Goal: Find specific page/section: Find specific page/section

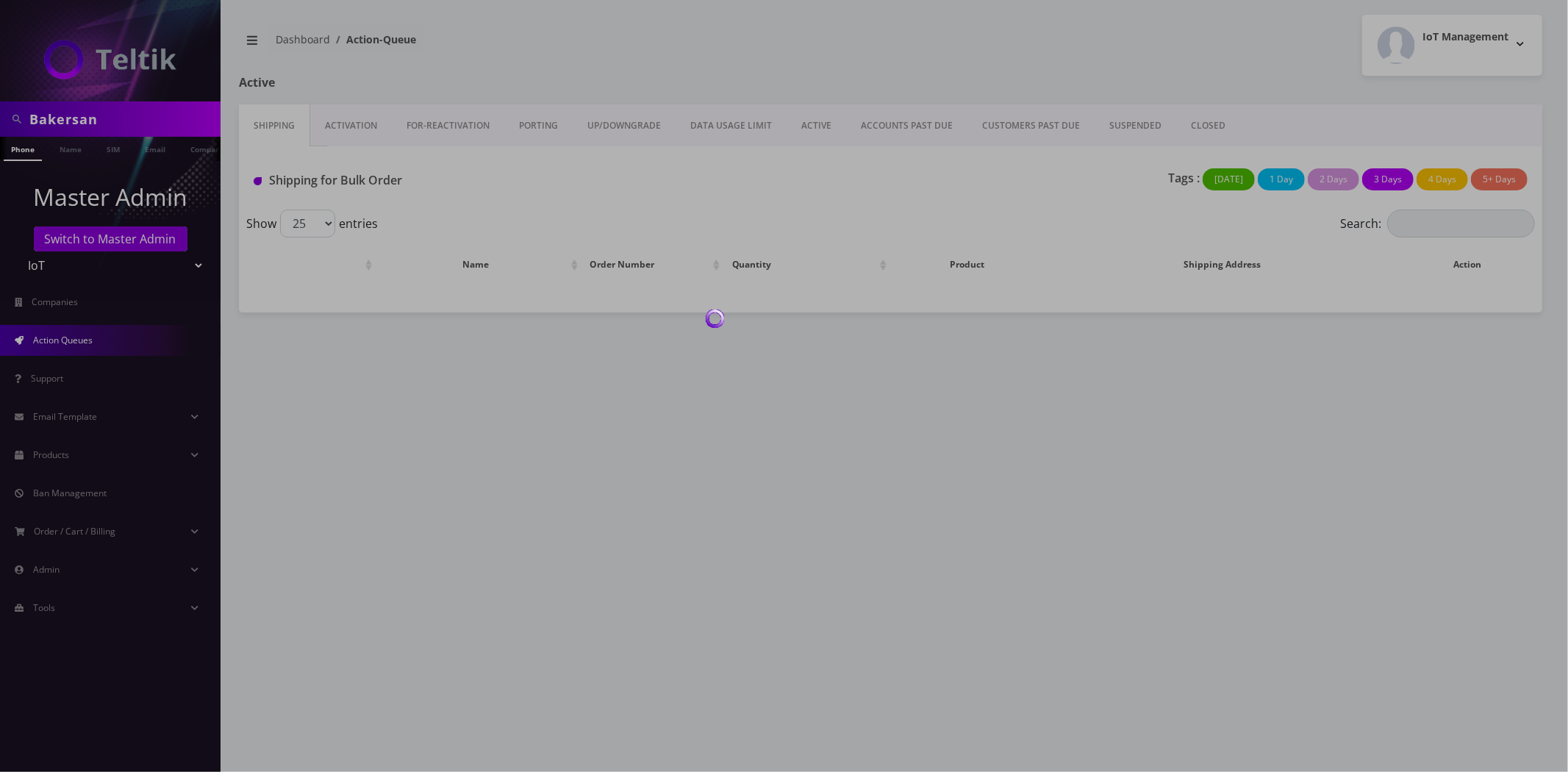
click at [118, 122] on div at bounding box center [784, 386] width 1568 height 772
click at [119, 122] on div at bounding box center [784, 386] width 1568 height 772
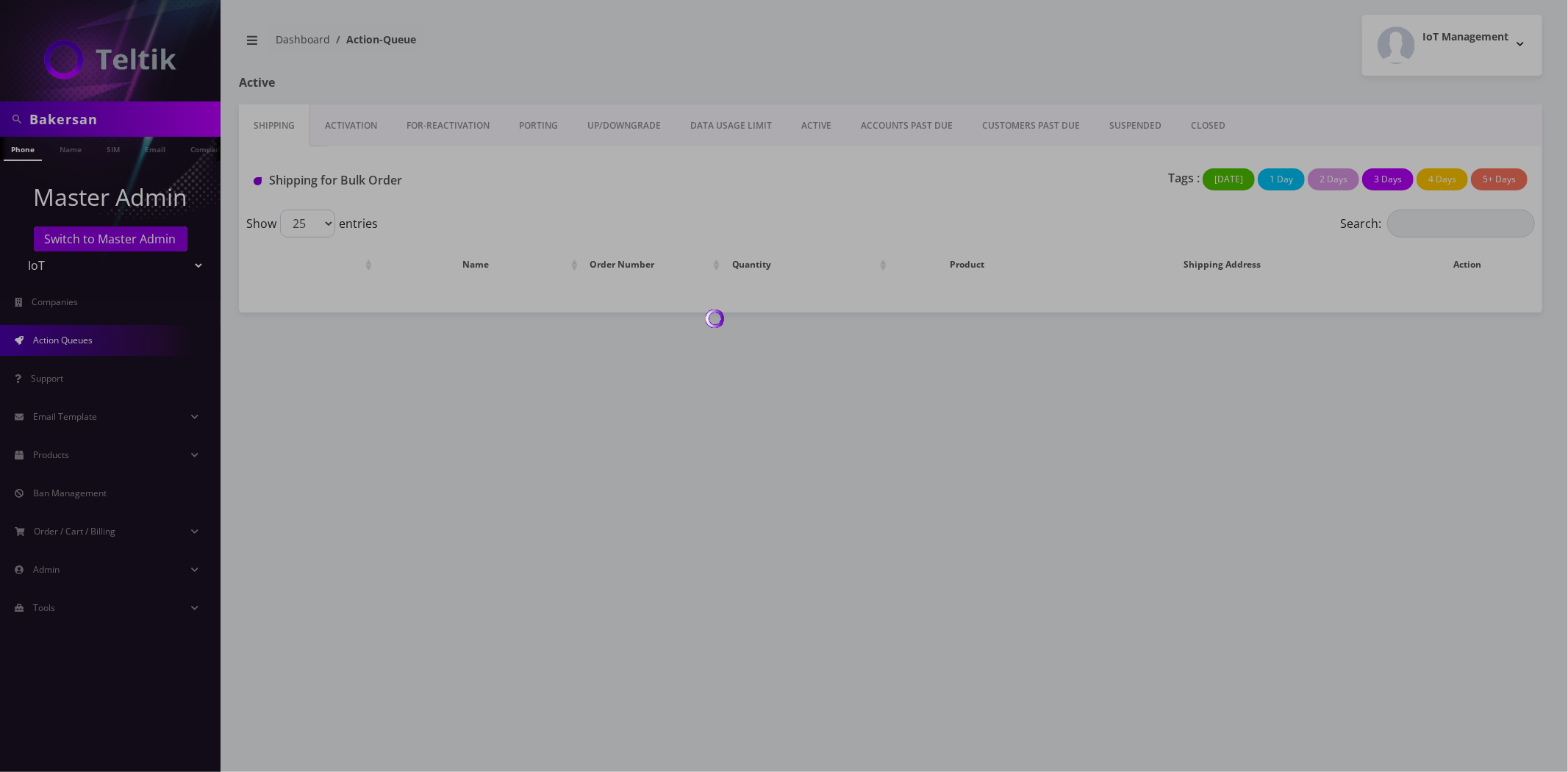
click at [119, 122] on div at bounding box center [784, 386] width 1568 height 772
click at [105, 122] on div at bounding box center [784, 386] width 1568 height 772
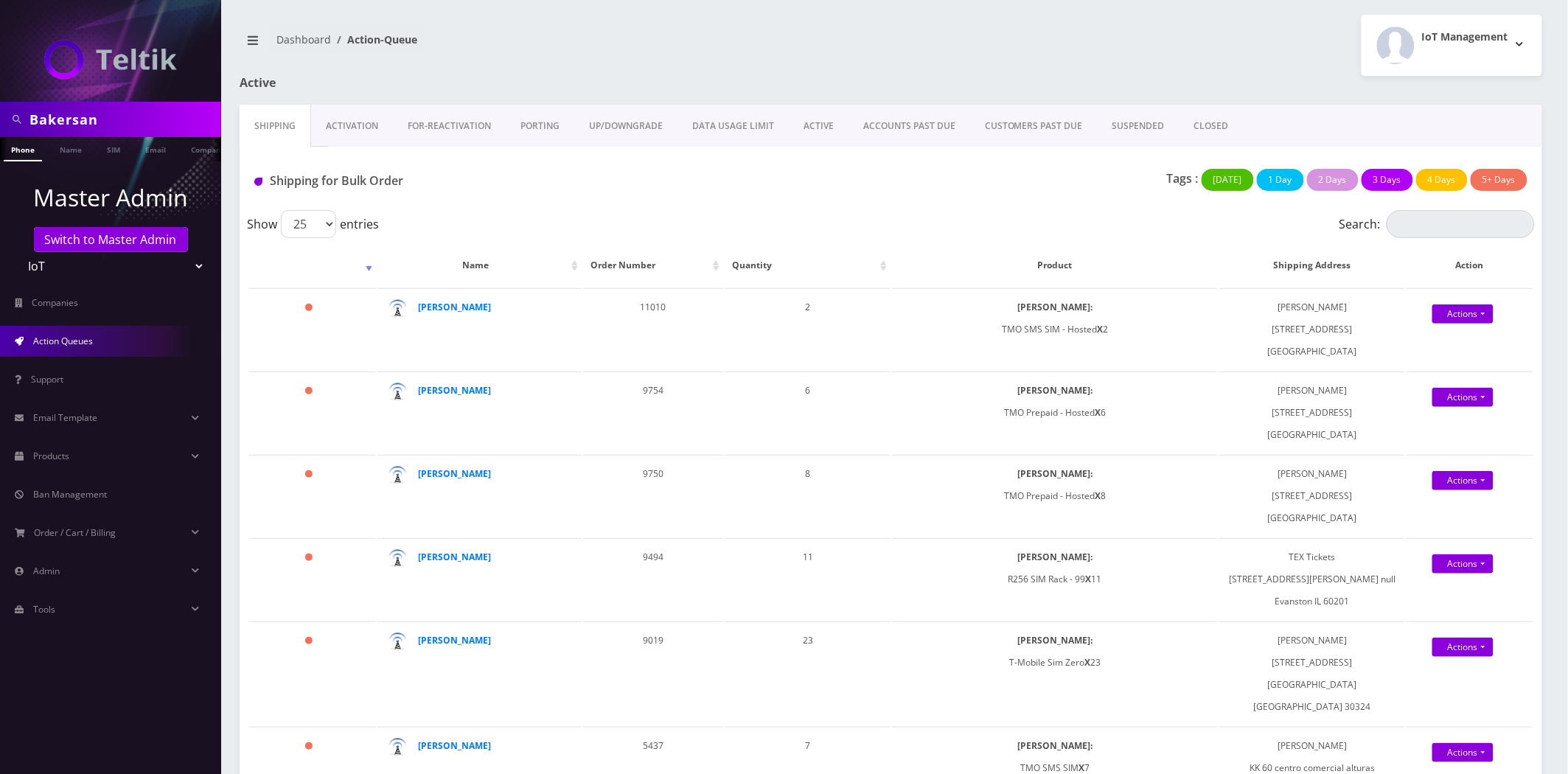
click at [62, 114] on input "Bakersan" at bounding box center [123, 119] width 188 height 28
paste input "oxofficetoo"
type input "Boxofficetoo"
click at [195, 143] on link "Company" at bounding box center [208, 149] width 50 height 24
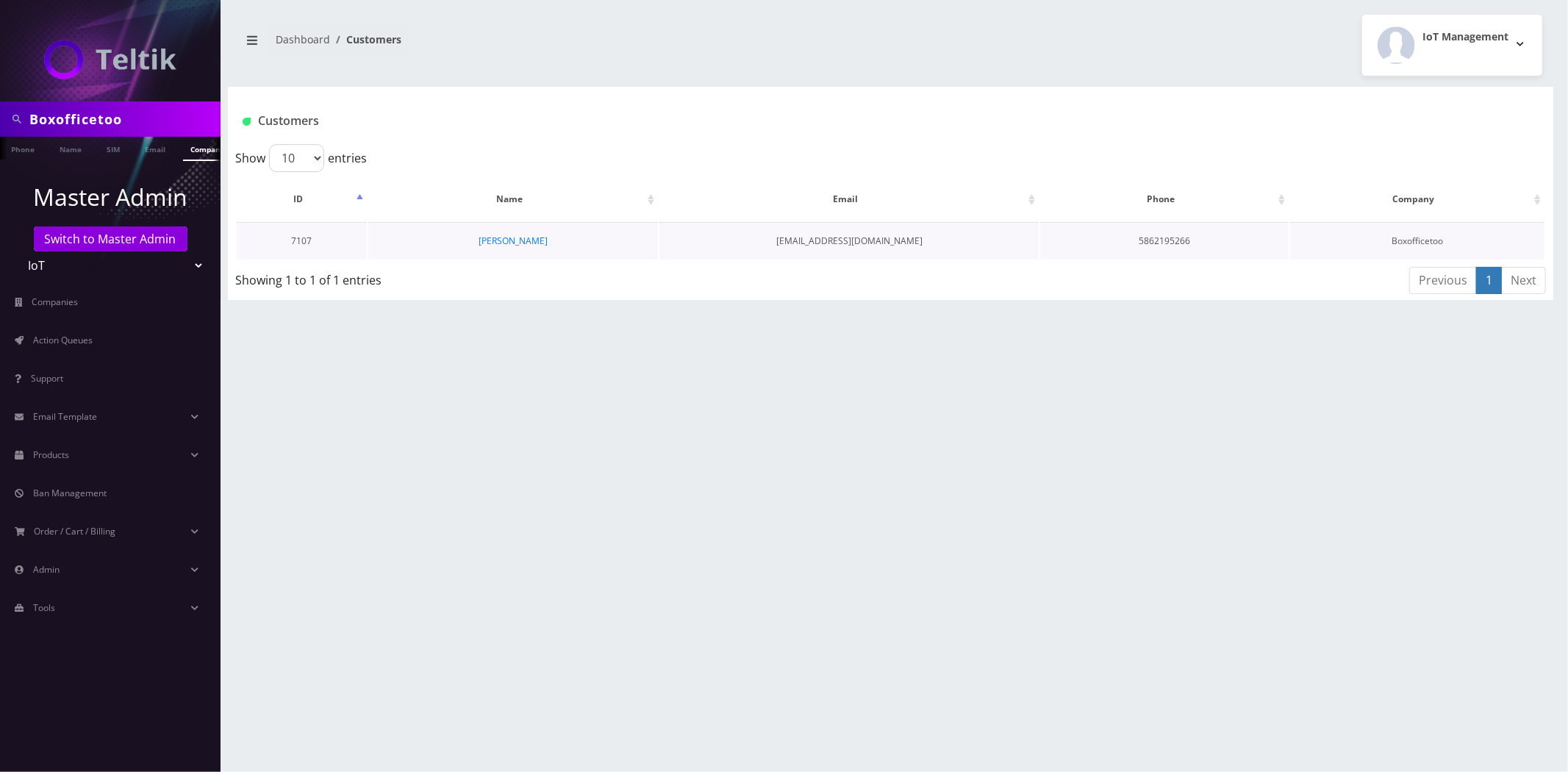
scroll to position [0, 8]
click at [520, 237] on link "John McCarron" at bounding box center [512, 240] width 69 height 13
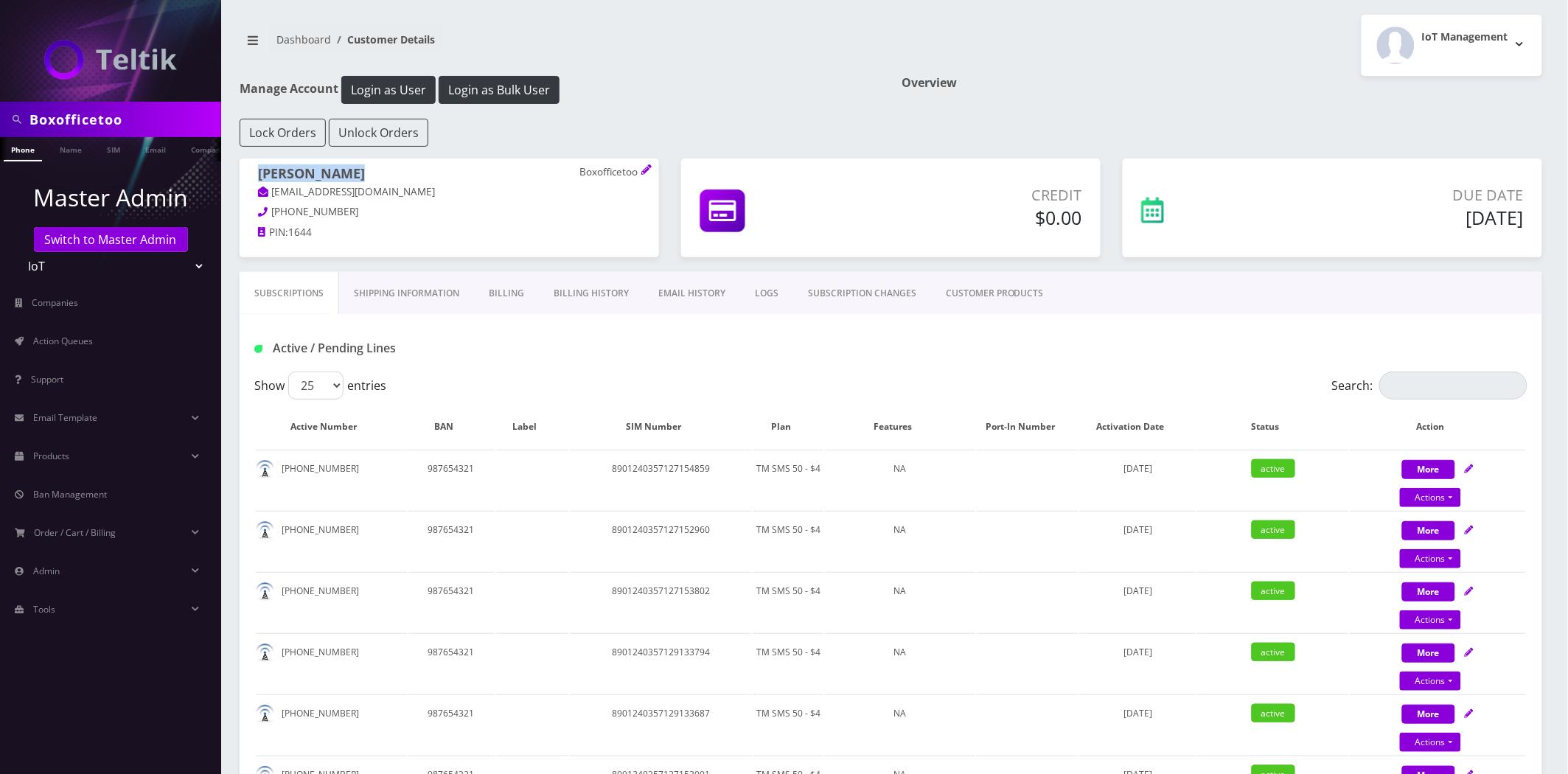
drag, startPoint x: 367, startPoint y: 174, endPoint x: 255, endPoint y: 178, distance: 112.1
click at [255, 178] on div "[PERSON_NAME] Boxofficetoo [EMAIL_ADDRESS][DOMAIN_NAME] [PHONE_NUMBER] PIN: 1644" at bounding box center [450, 206] width 419 height 94
copy h1 "[PERSON_NAME]"
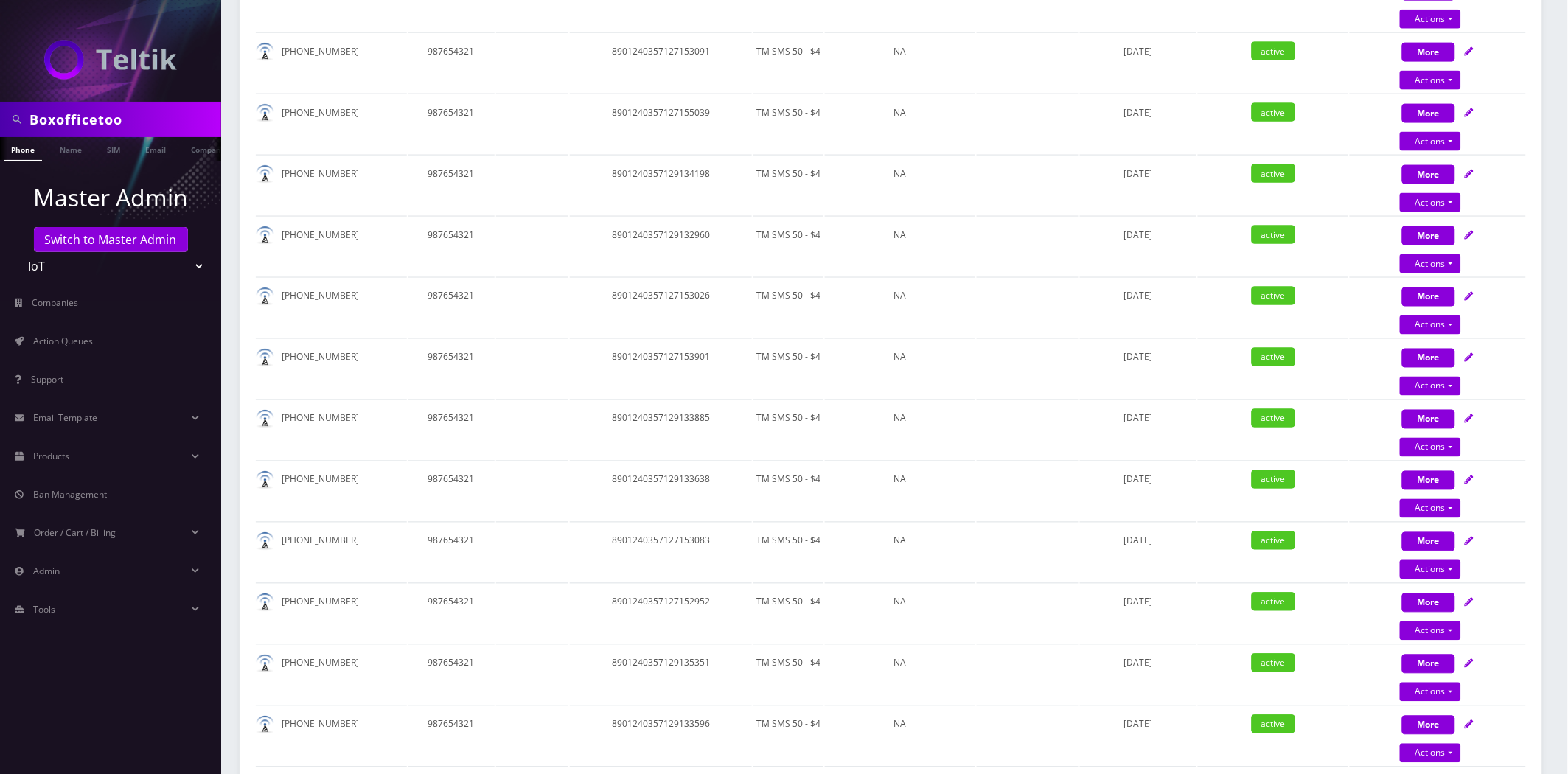
scroll to position [22, 0]
